Goal: Task Accomplishment & Management: Manage account settings

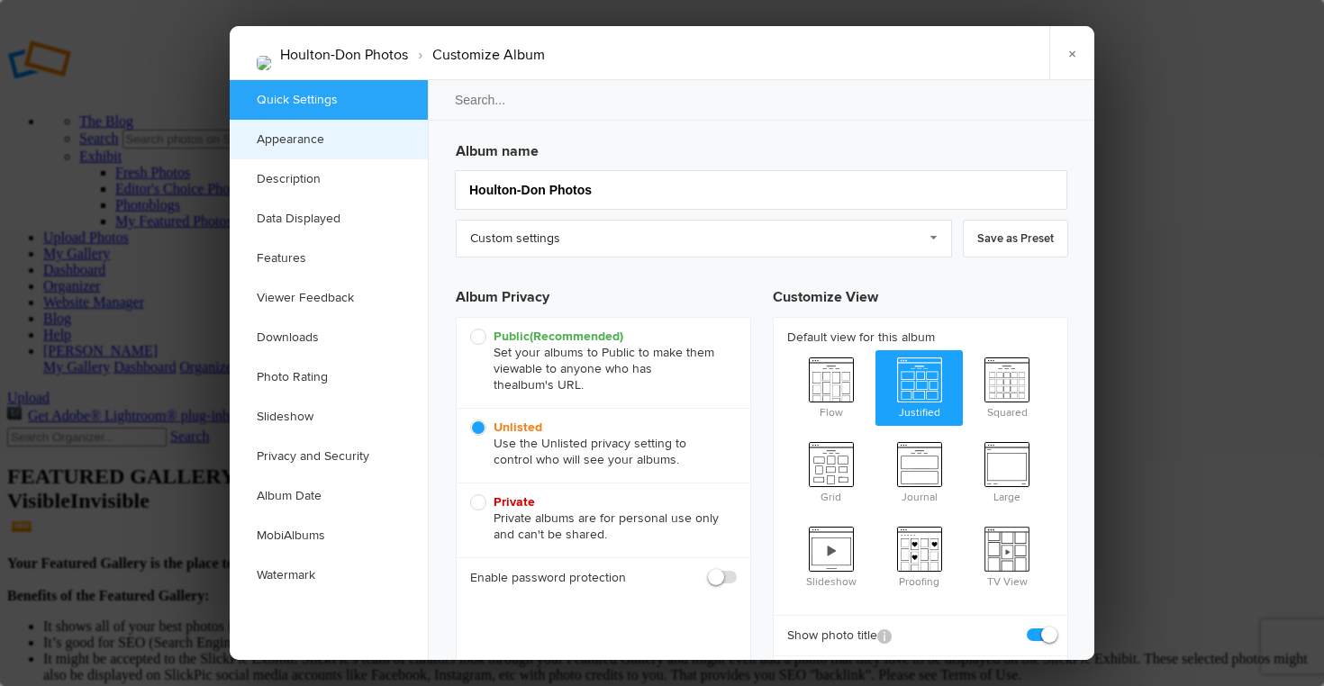
click at [303, 143] on link "Appearance" at bounding box center [329, 140] width 198 height 40
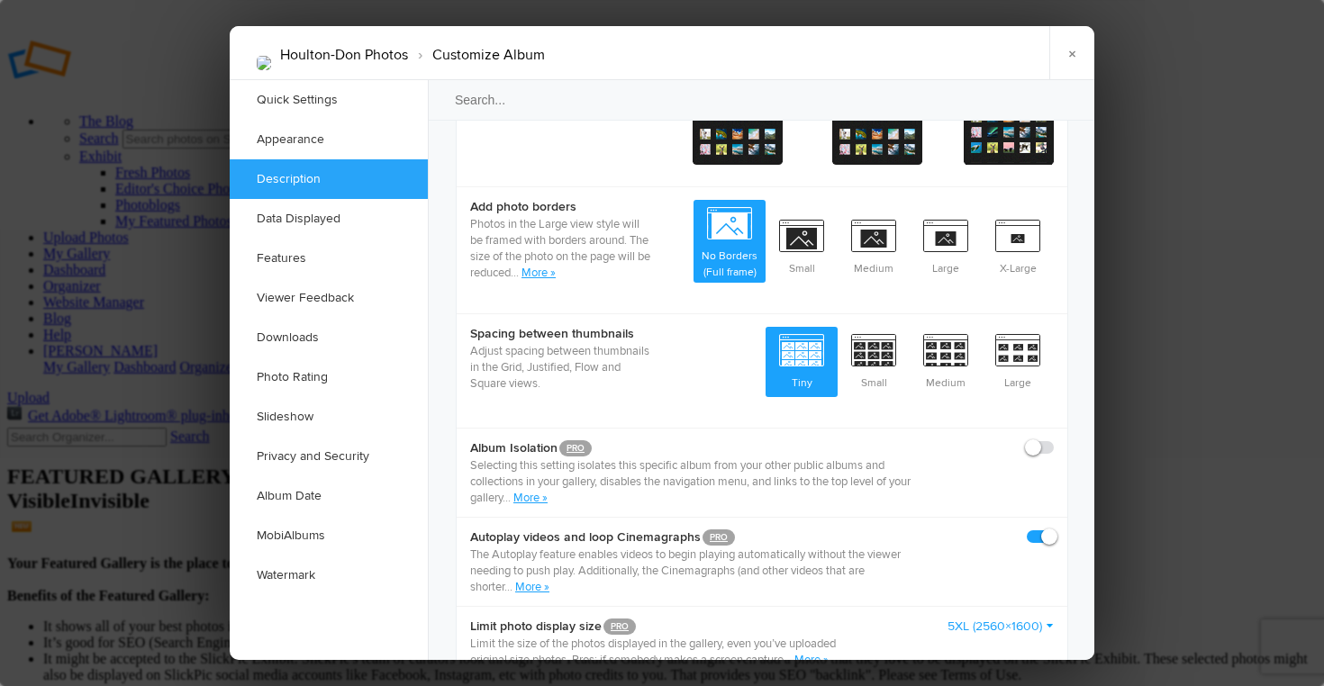
scroll to position [865, 0]
click at [535, 490] on link "More »" at bounding box center [530, 497] width 34 height 14
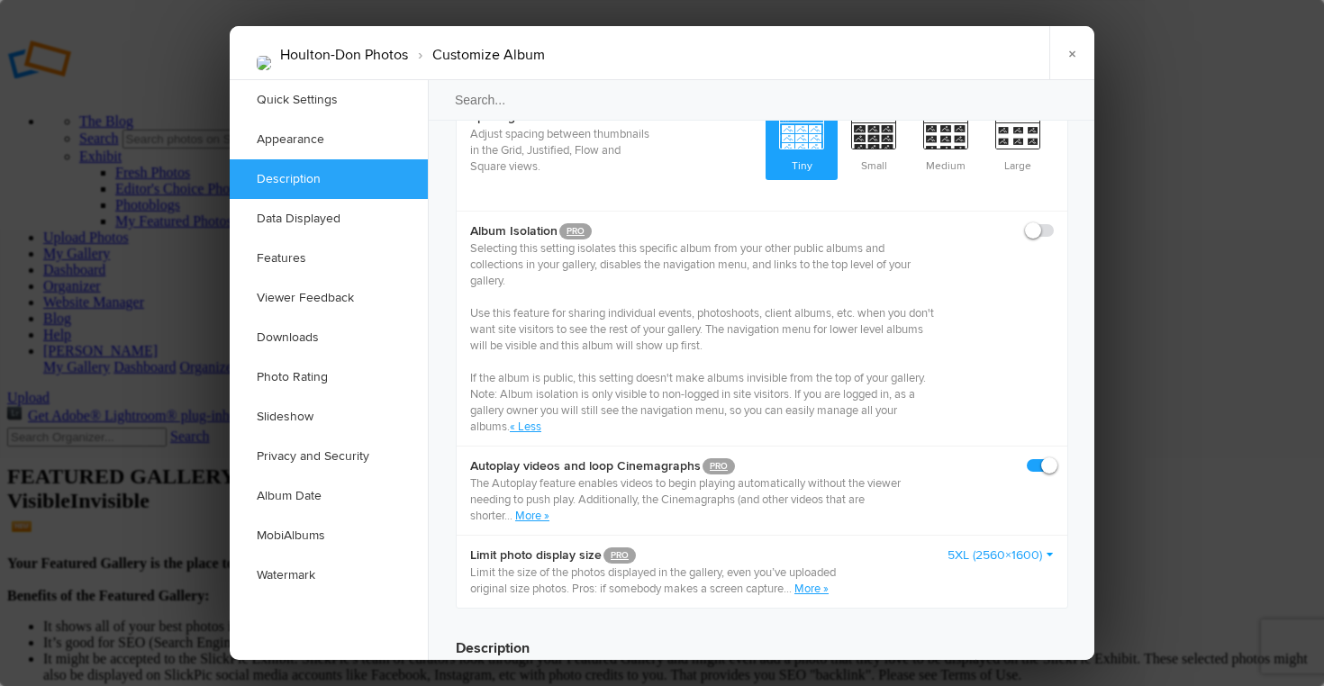
scroll to position [1089, 0]
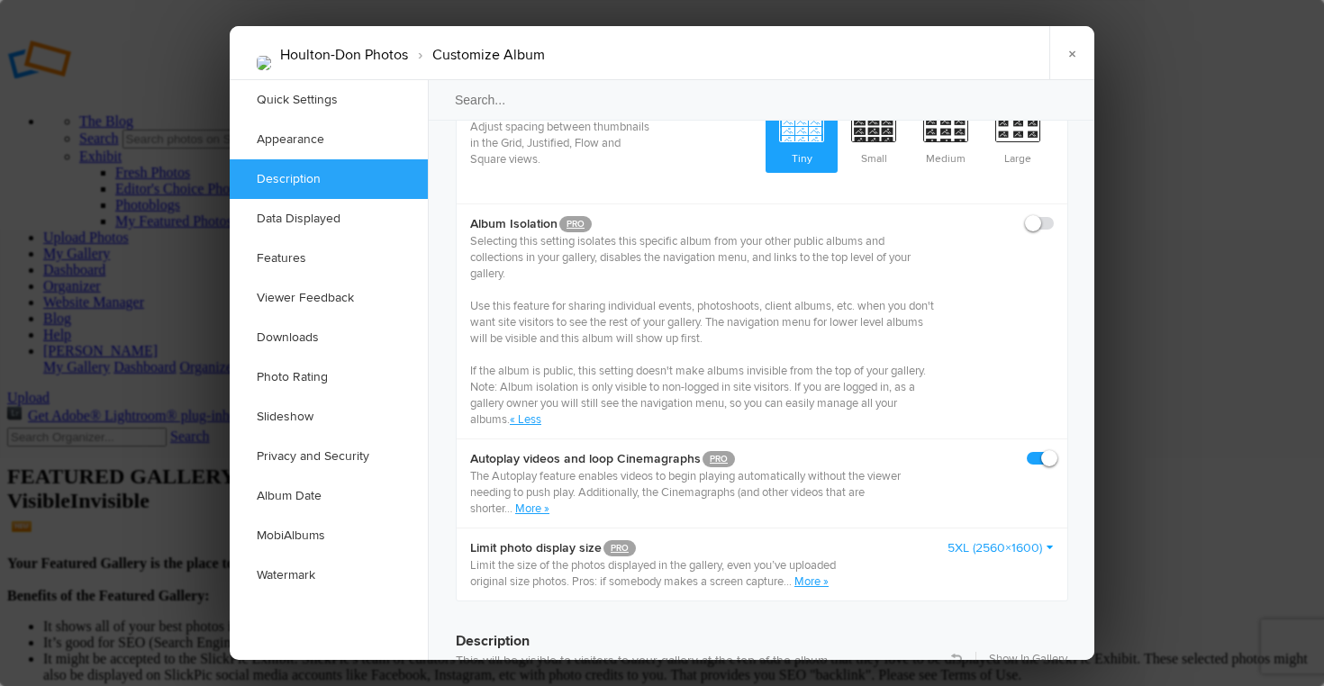
click at [1054, 215] on span at bounding box center [1054, 215] width 0 height 0
click at [1053, 214] on input "checkbox" at bounding box center [1053, 214] width 1 height 1
checkbox input "true"
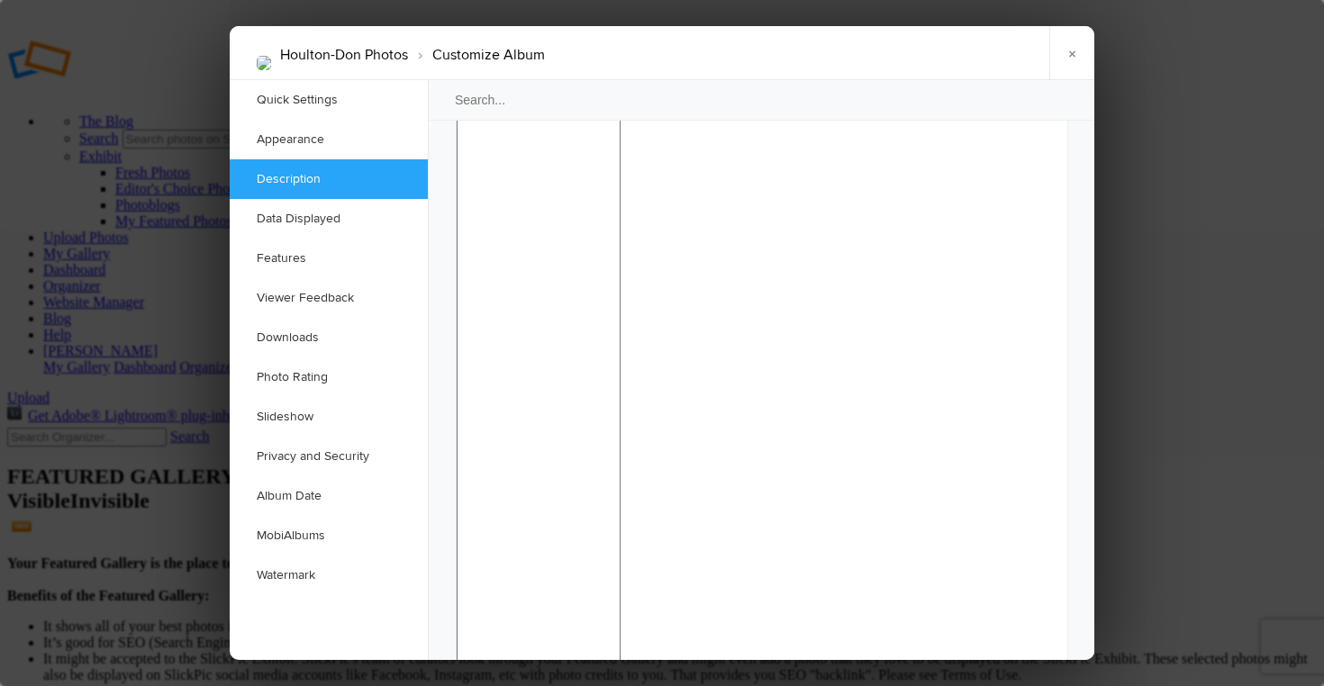
scroll to position [1769, 0]
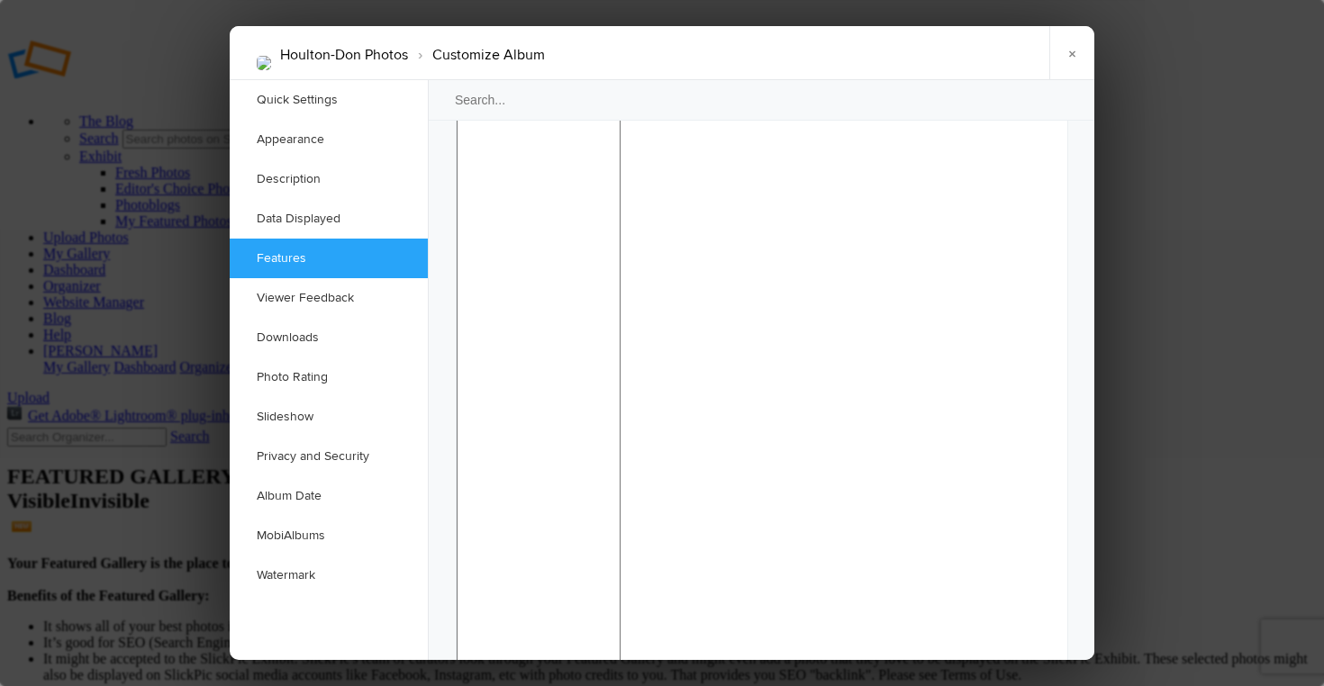
checkbox input "false"
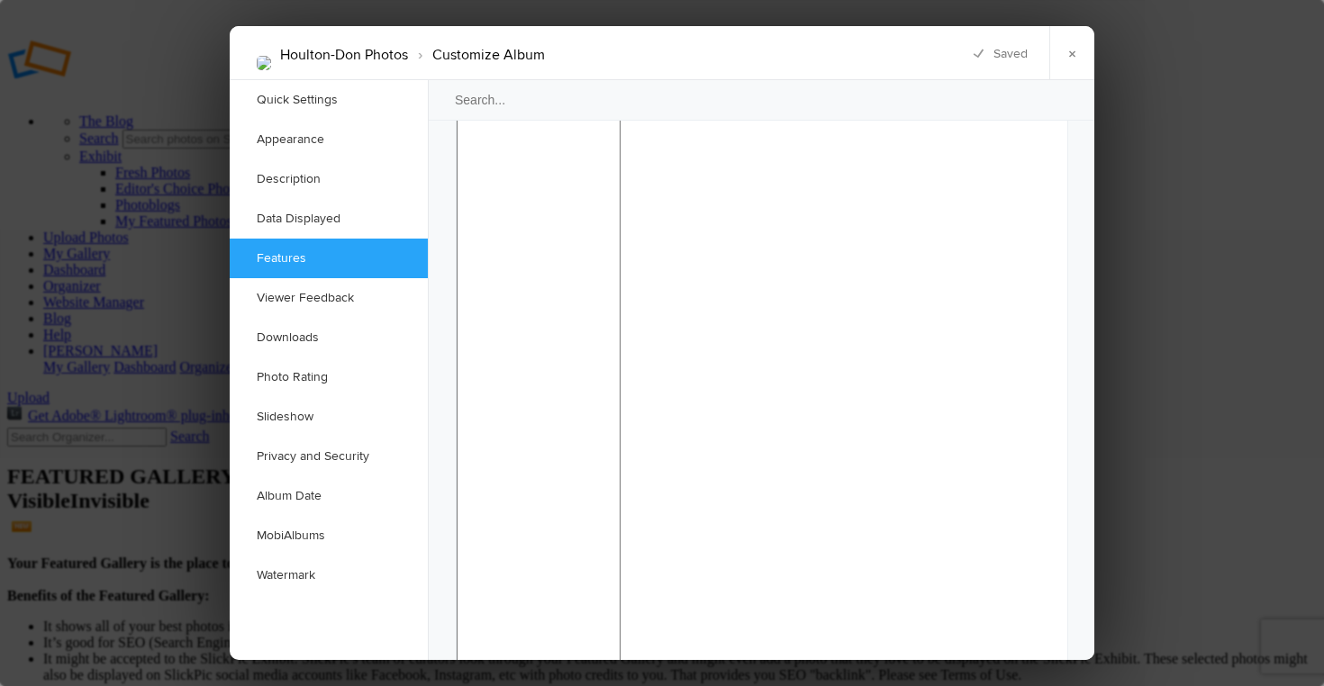
checkbox input "false"
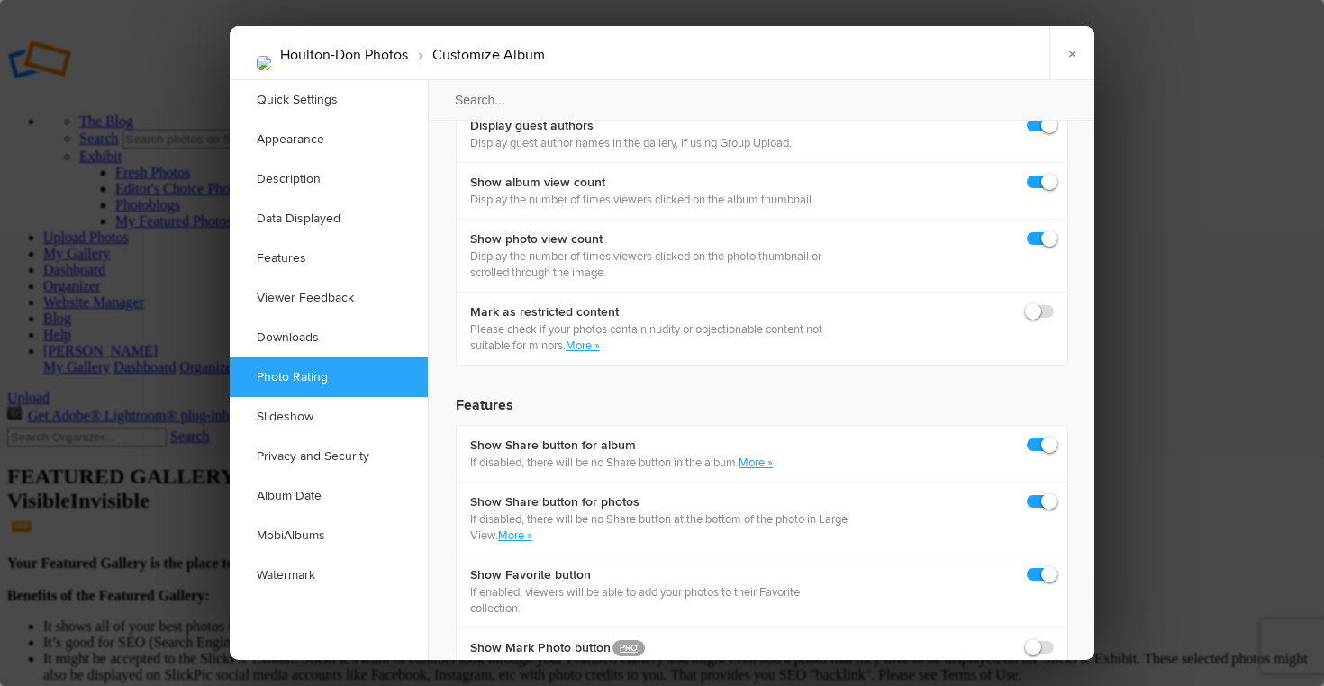
scroll to position [2933, 0]
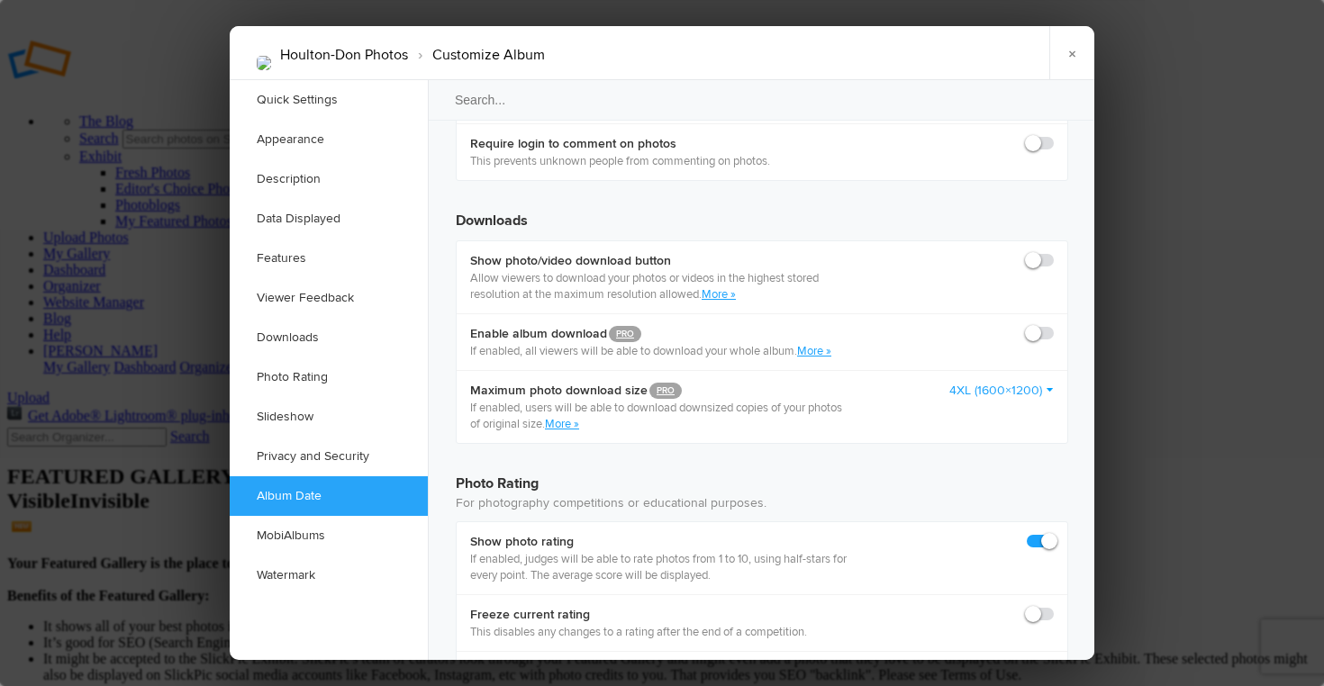
scroll to position [3733, 0]
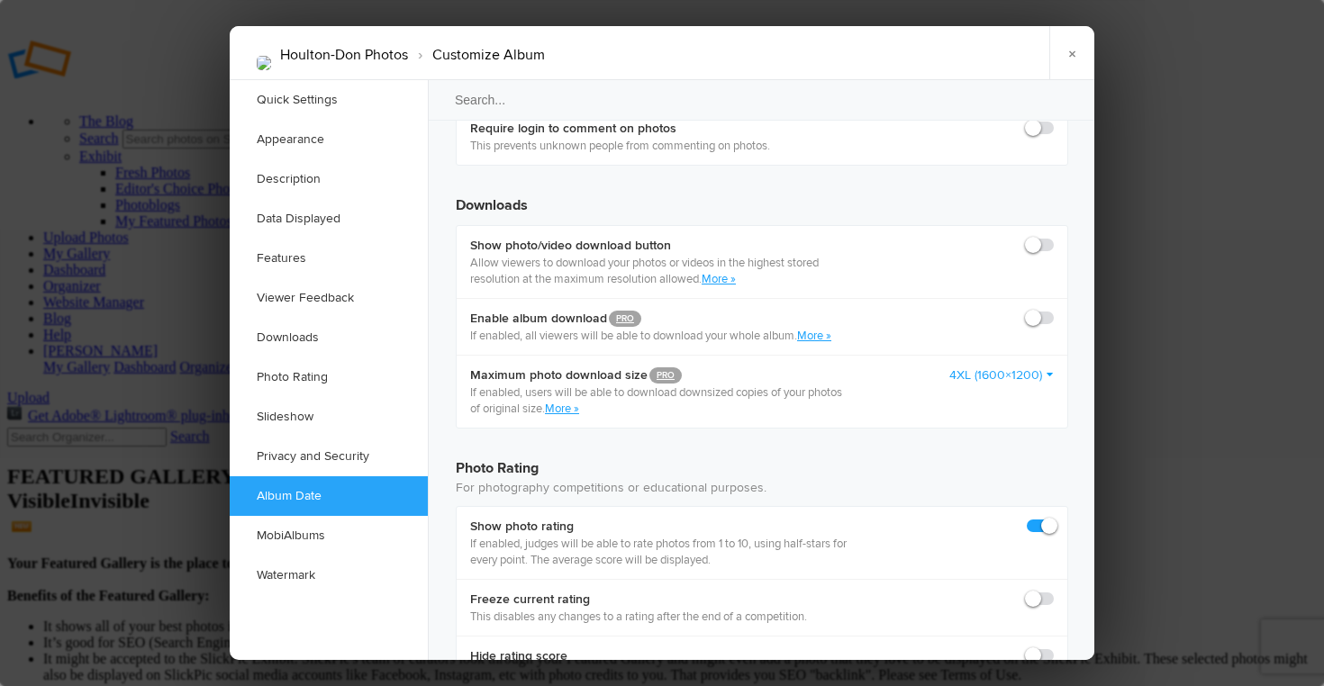
checkbox input "true"
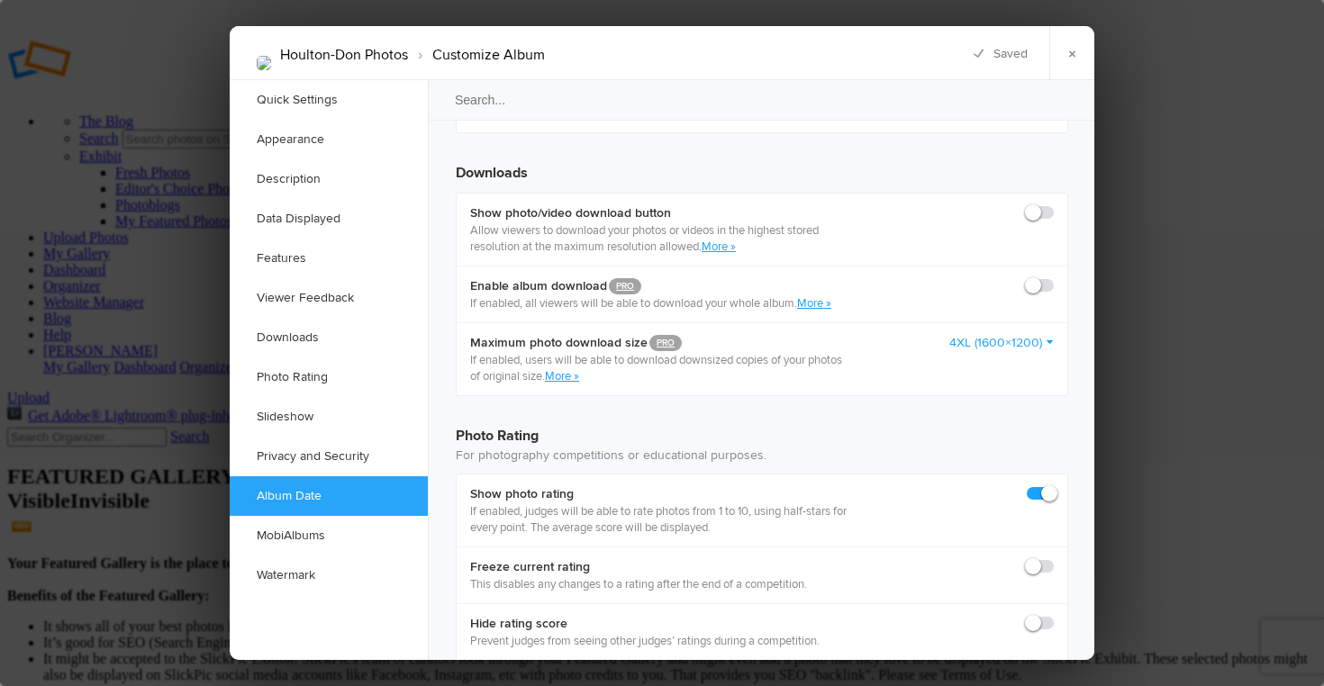
checkbox input "true"
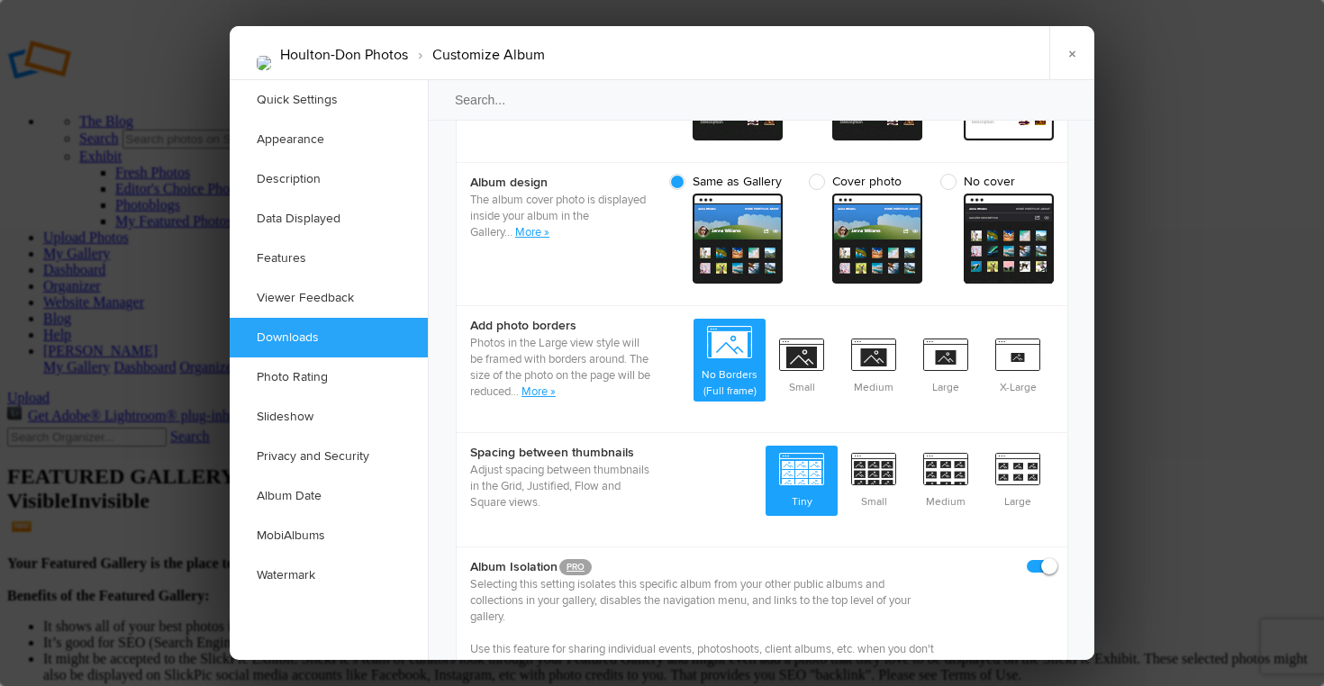
scroll to position [572, 0]
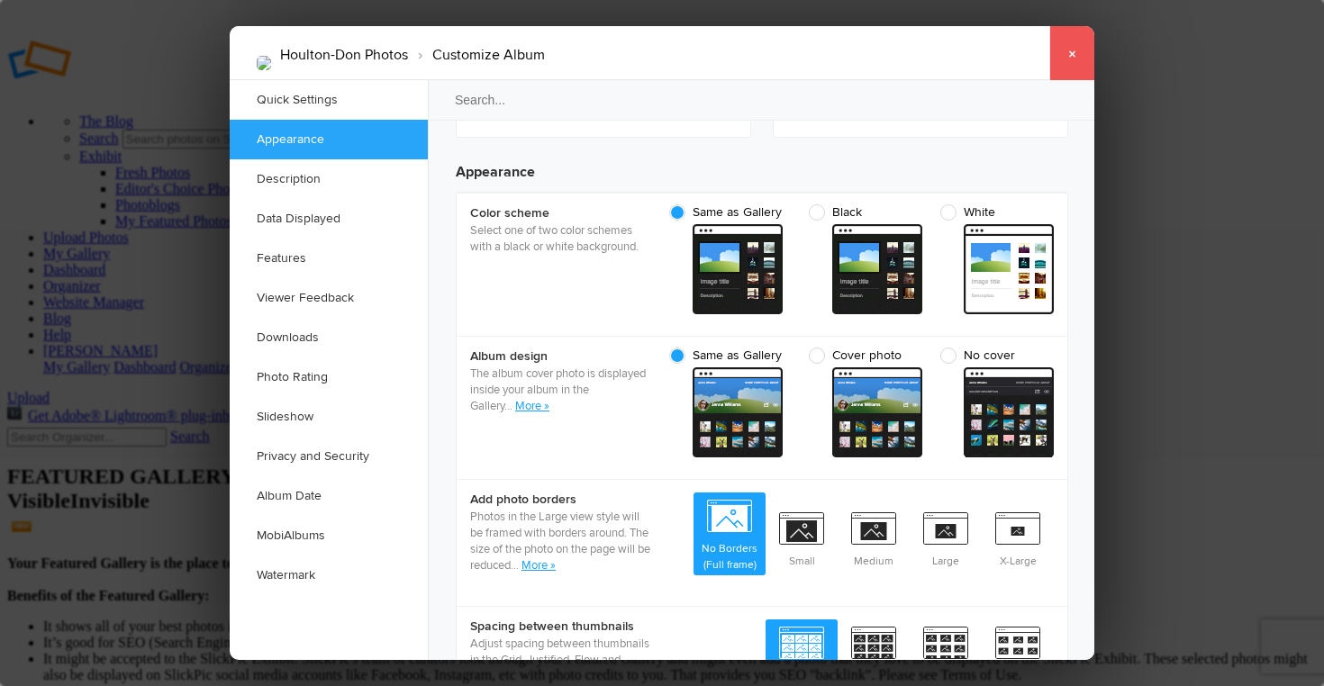
click at [1075, 56] on link "×" at bounding box center [1071, 53] width 45 height 54
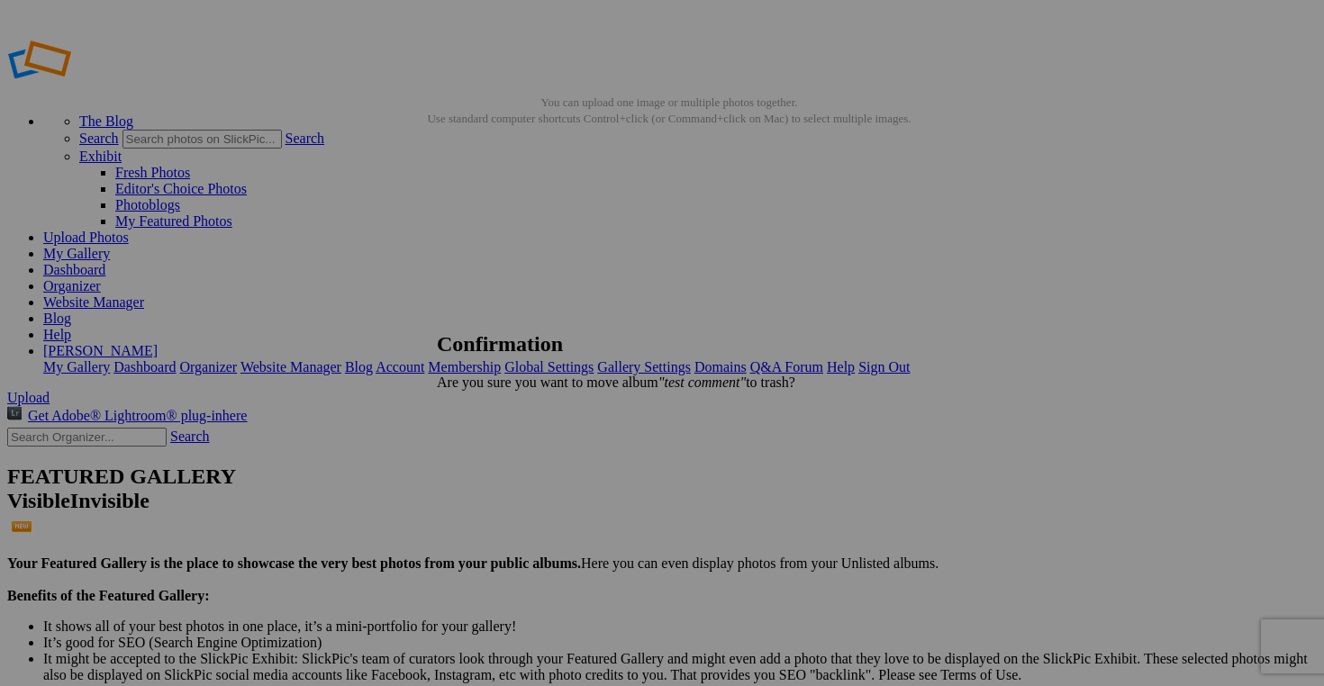
click at [497, 412] on span "Yes" at bounding box center [486, 412] width 21 height 15
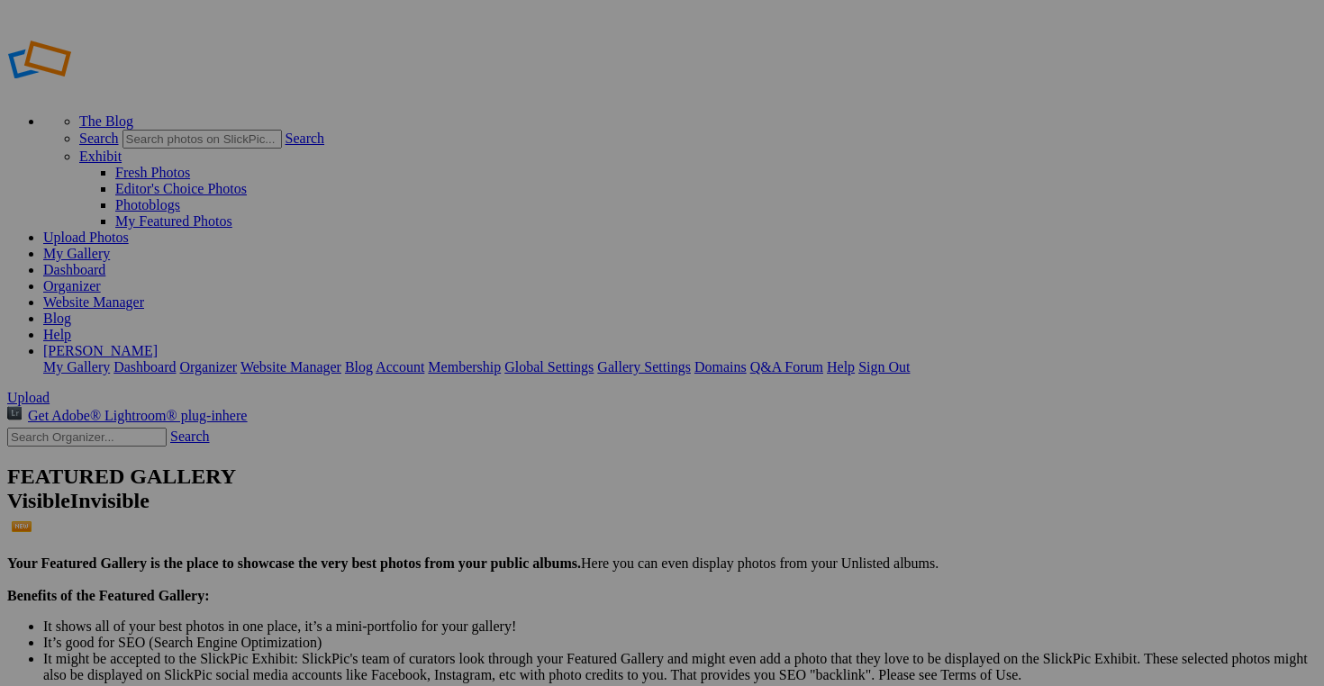
click at [514, 439] on span "Delete" at bounding box center [495, 445] width 38 height 15
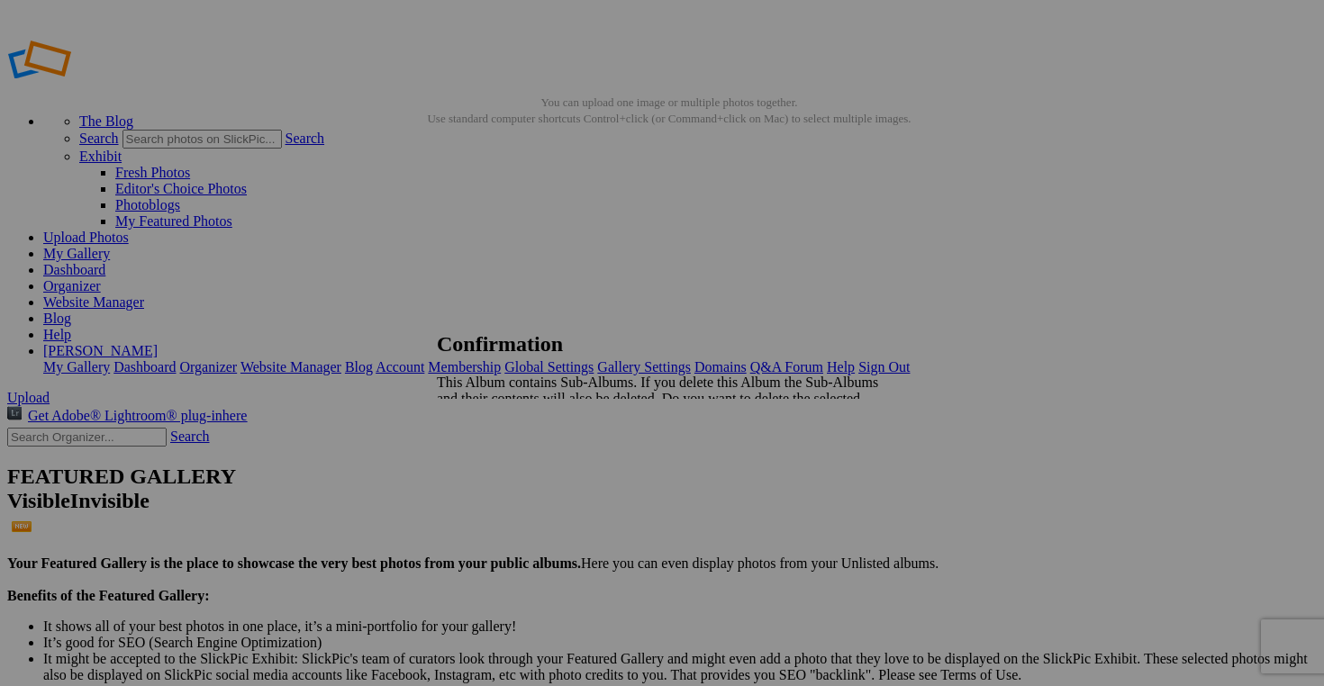
click at [497, 438] on span "Yes" at bounding box center [486, 445] width 21 height 15
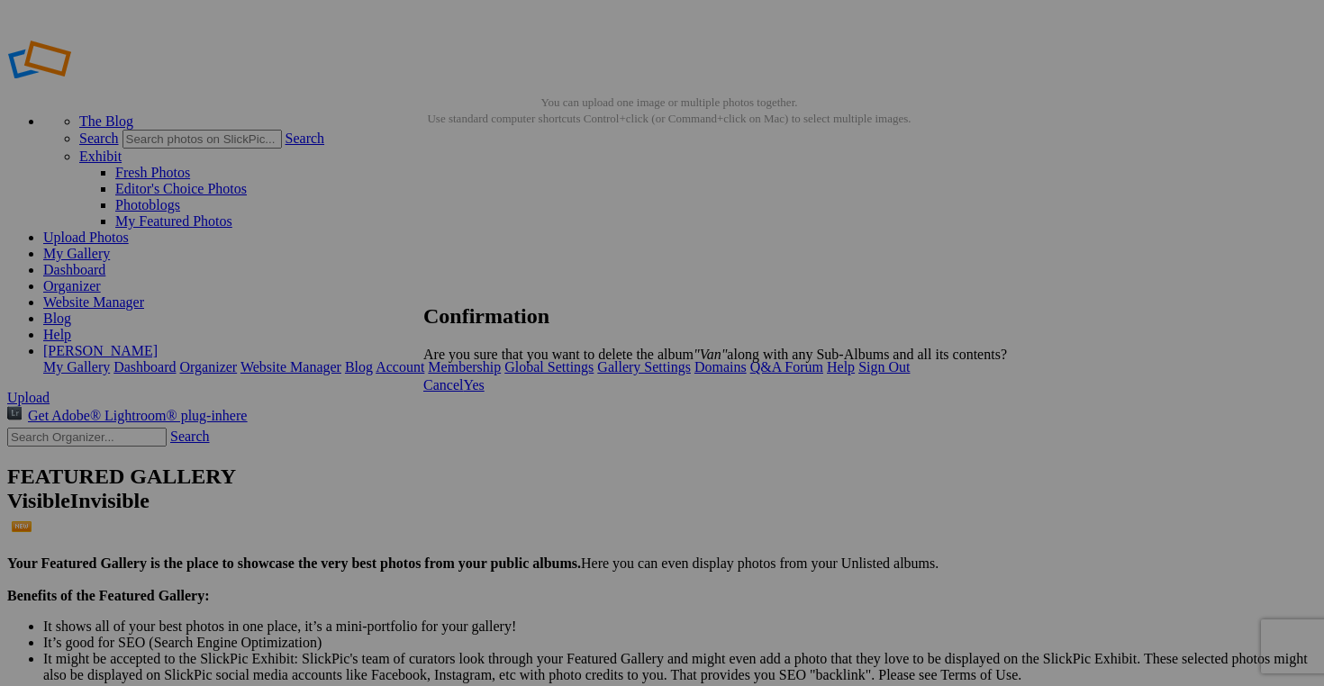
click at [484, 393] on span "Yes" at bounding box center [473, 384] width 21 height 15
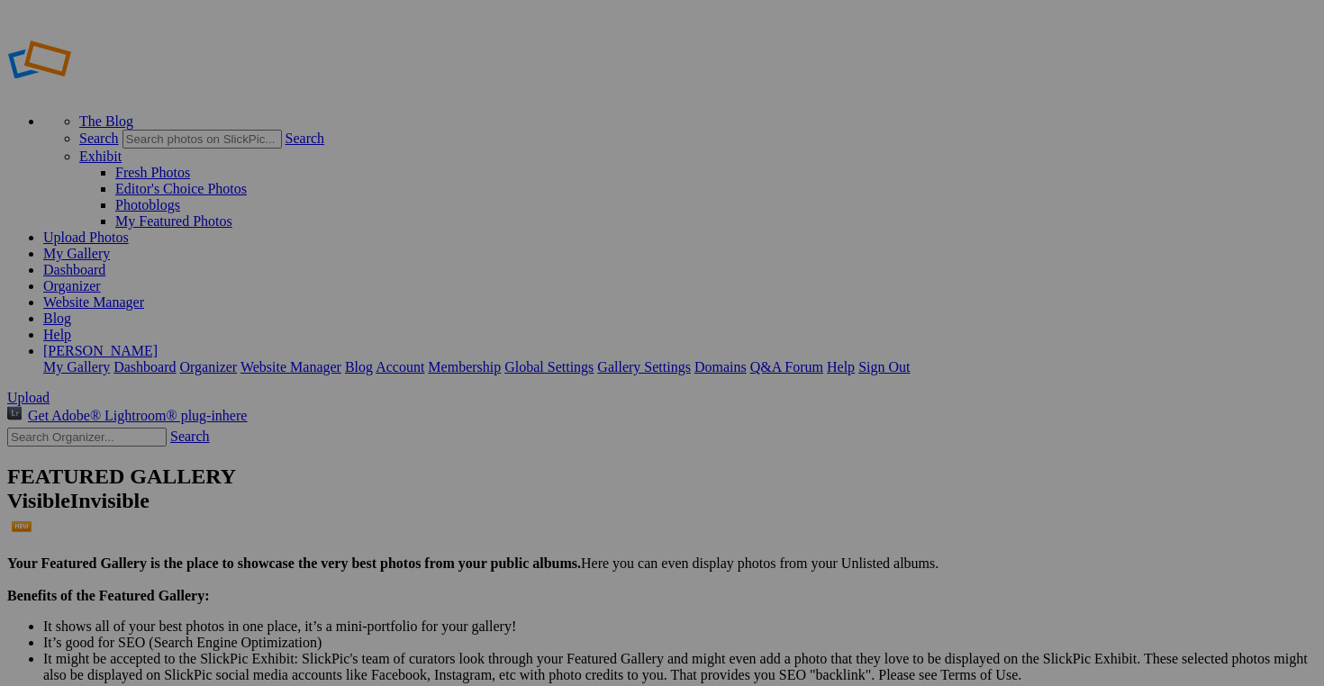
click at [497, 410] on link "Yes" at bounding box center [486, 412] width 21 height 15
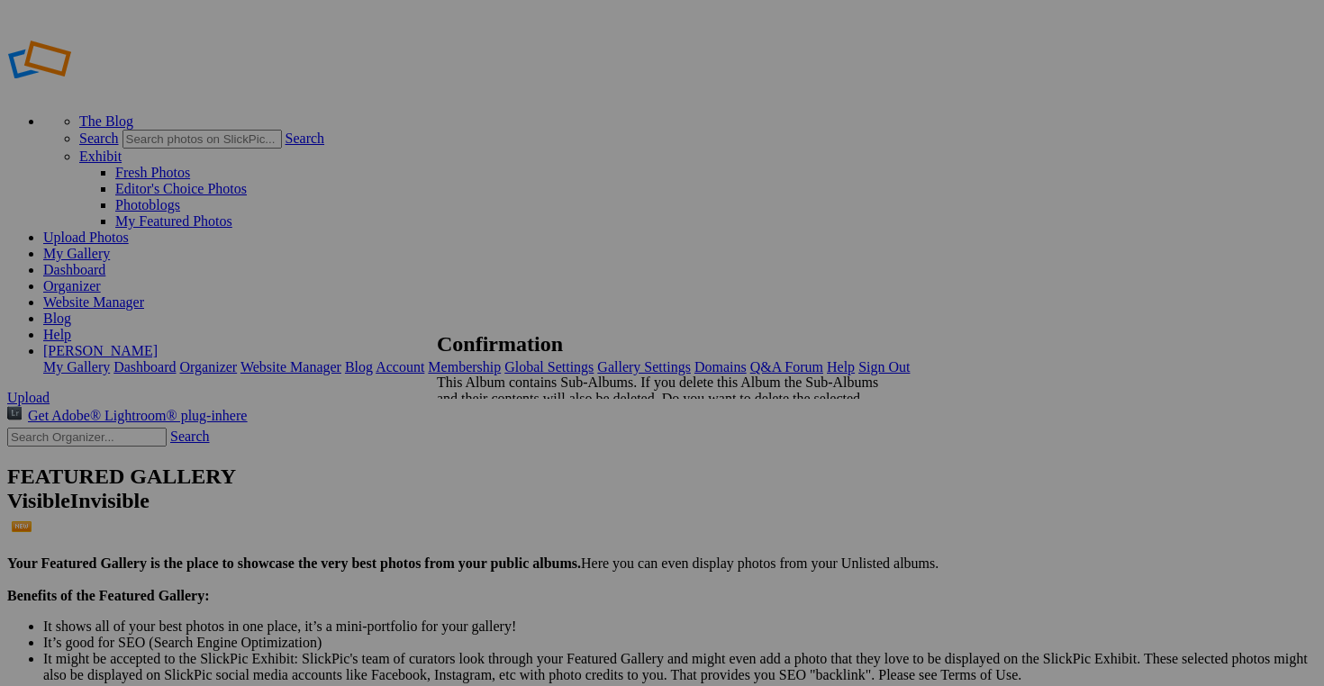
click at [497, 438] on span "Yes" at bounding box center [486, 445] width 21 height 15
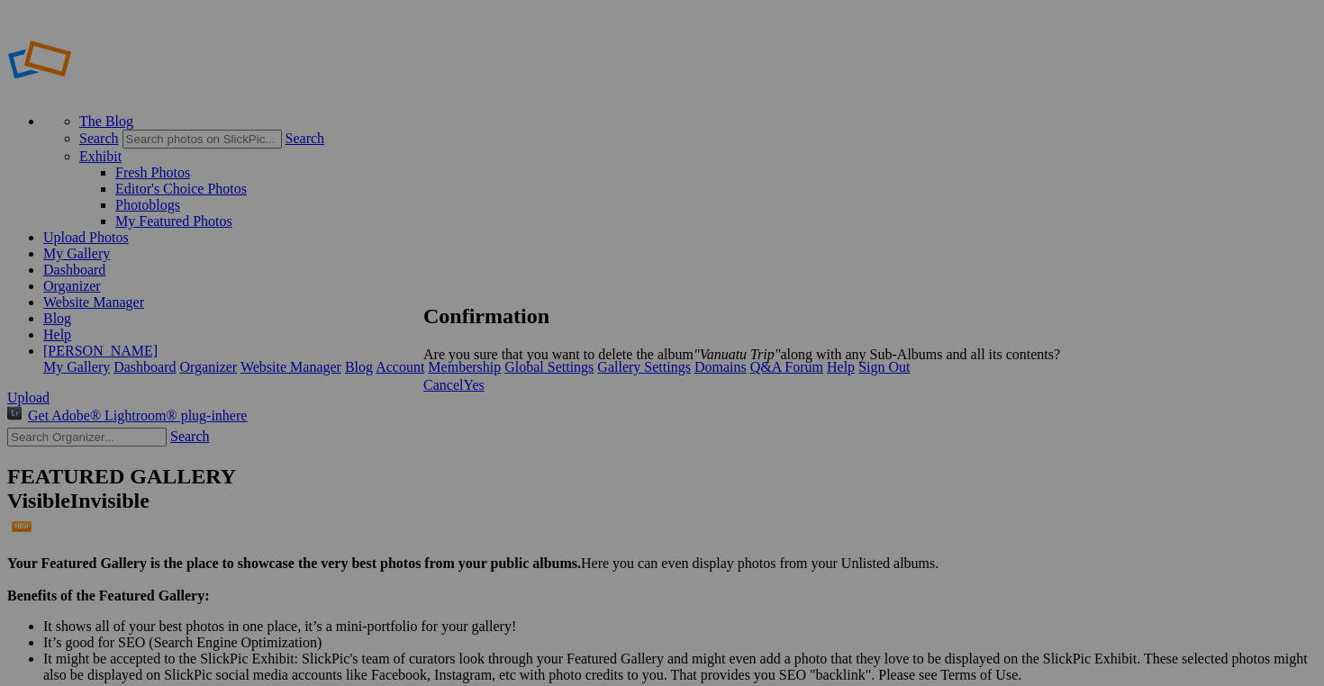
click at [484, 393] on span "Yes" at bounding box center [473, 384] width 21 height 15
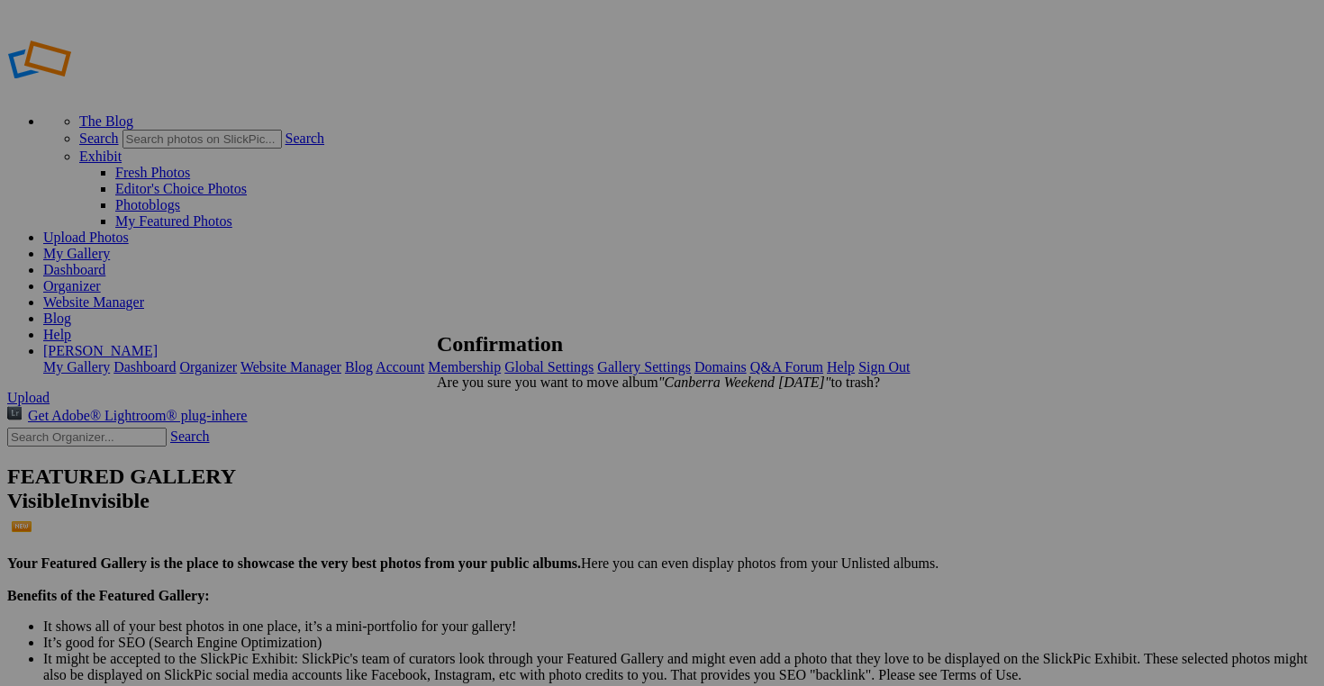
click at [497, 409] on span "Yes" at bounding box center [486, 412] width 21 height 15
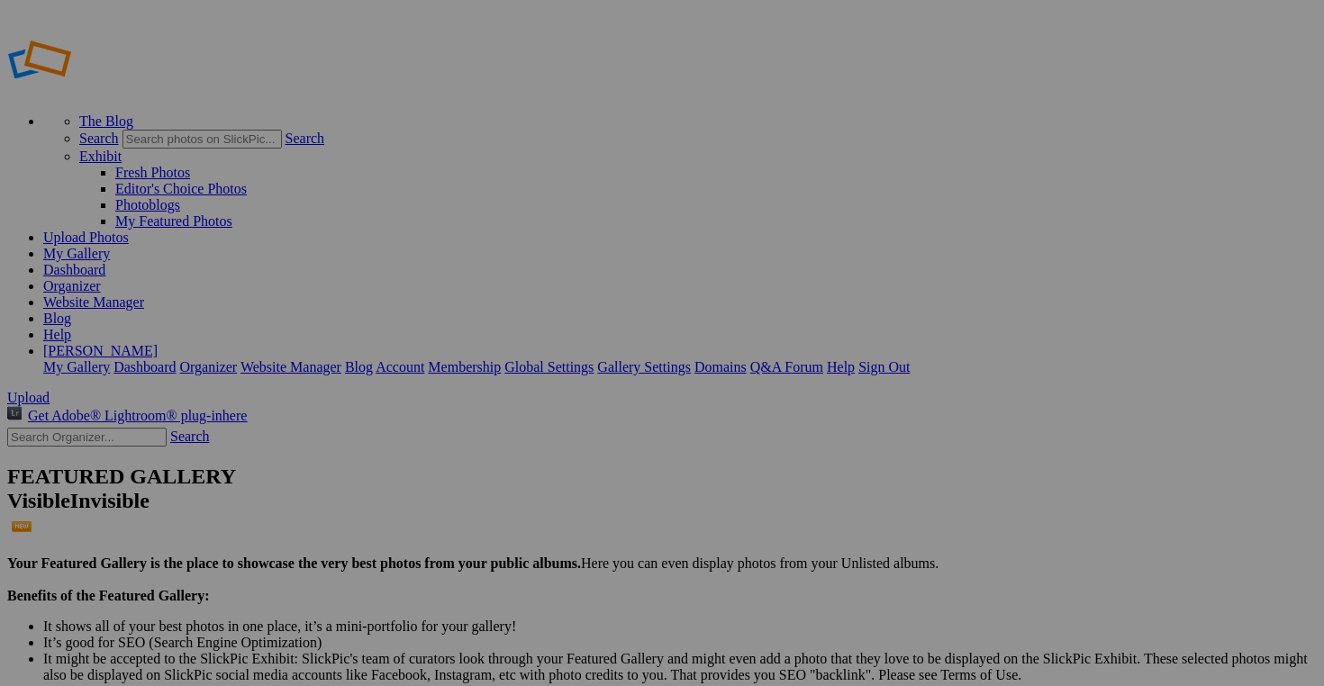
click at [514, 438] on span "Delete" at bounding box center [495, 445] width 38 height 15
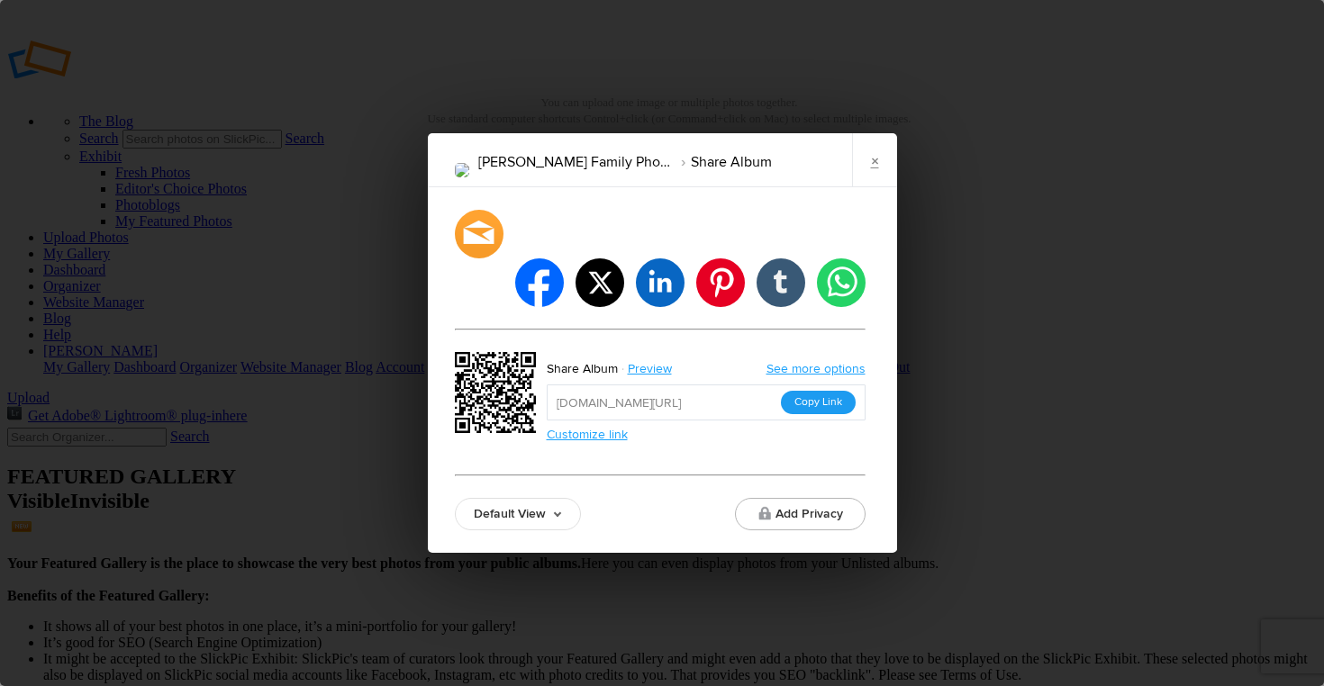
click at [812, 391] on button "Copy Link" at bounding box center [818, 402] width 75 height 23
click at [876, 181] on link "×" at bounding box center [874, 160] width 45 height 54
